Goal: Check status: Check status

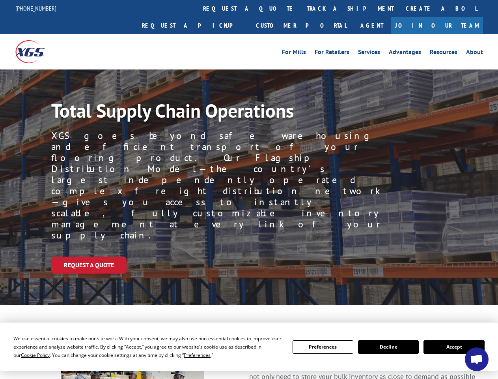
click at [249, 256] on div "Request a Quote" at bounding box center [274, 264] width 447 height 17
click at [28, 355] on span "Cookie Policy" at bounding box center [35, 354] width 29 height 7
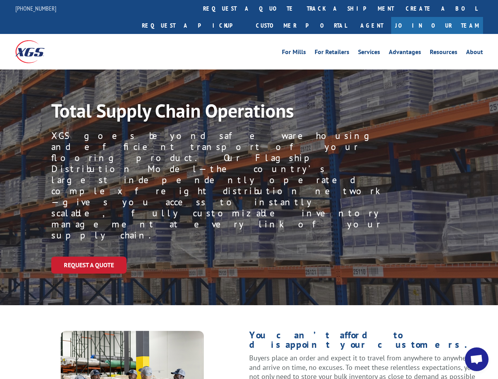
click at [249, 256] on div "Request a Quote" at bounding box center [274, 264] width 447 height 17
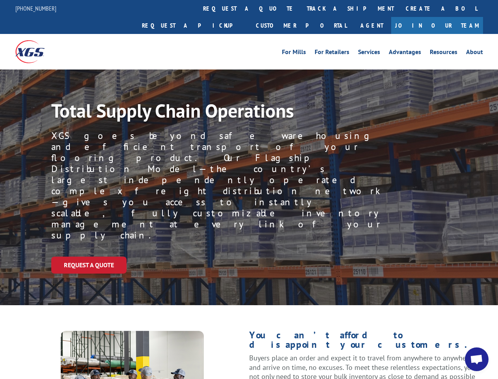
click at [301, 8] on link "track a shipment" at bounding box center [350, 8] width 99 height 17
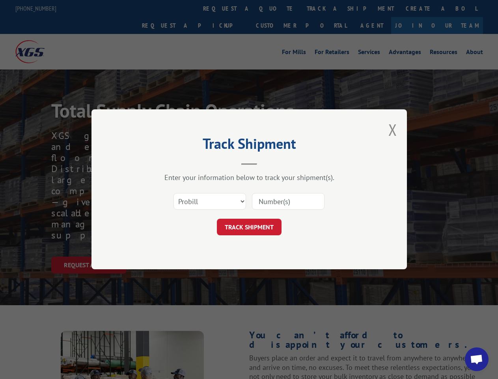
click at [275, 8] on div "Track Shipment Enter your information below to track your shipment(s). Select c…" at bounding box center [249, 189] width 498 height 379
click at [325, 8] on div "Track Shipment Enter your information below to track your shipment(s). Select c…" at bounding box center [249, 189] width 498 height 379
